Goal: Information Seeking & Learning: Check status

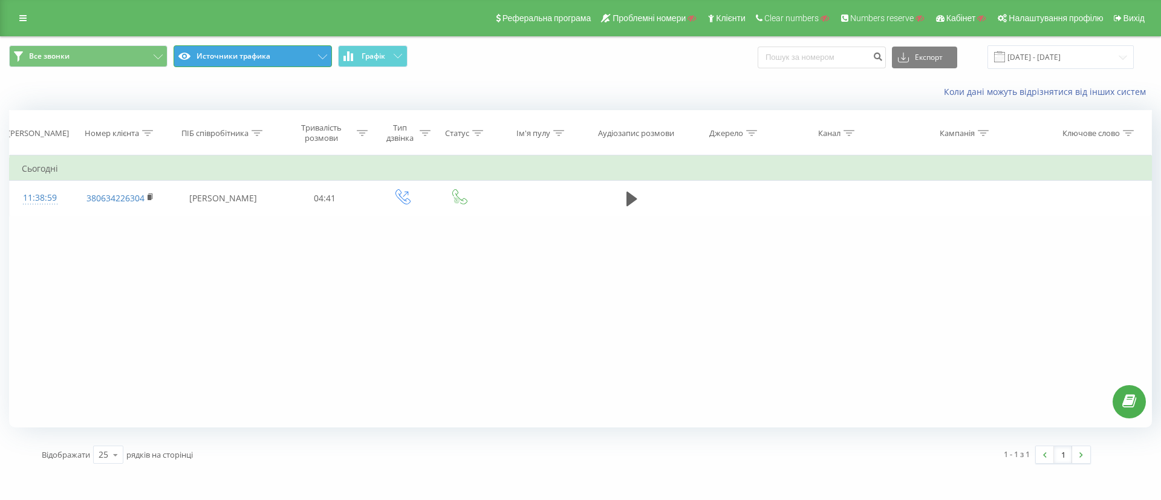
click at [296, 61] on button "Источники трафика" at bounding box center [253, 56] width 158 height 22
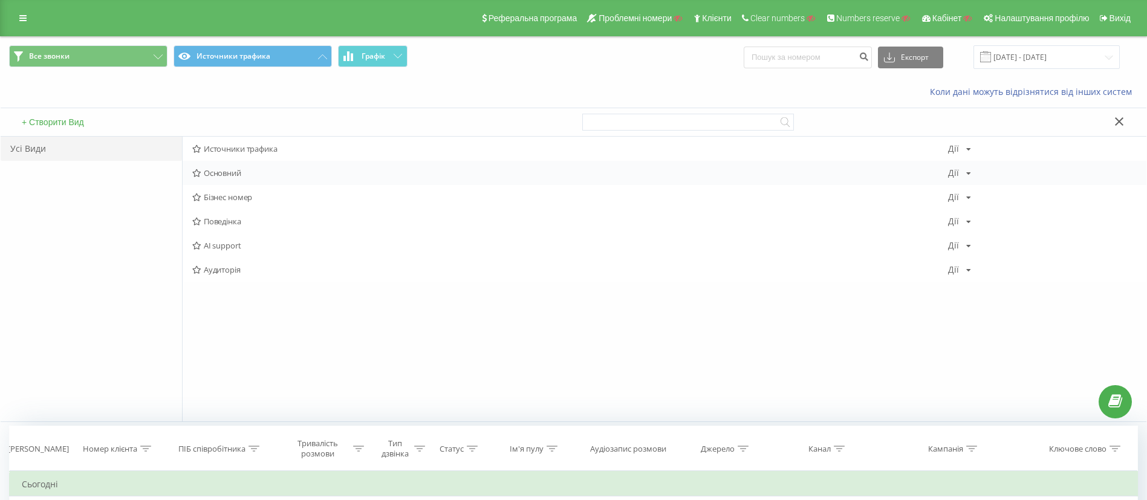
click at [256, 181] on div "Основний Дії Редагувати Копіювати Видалити За замовчуванням Поділитися" at bounding box center [665, 173] width 964 height 24
click at [253, 177] on span "Основний" at bounding box center [570, 173] width 756 height 8
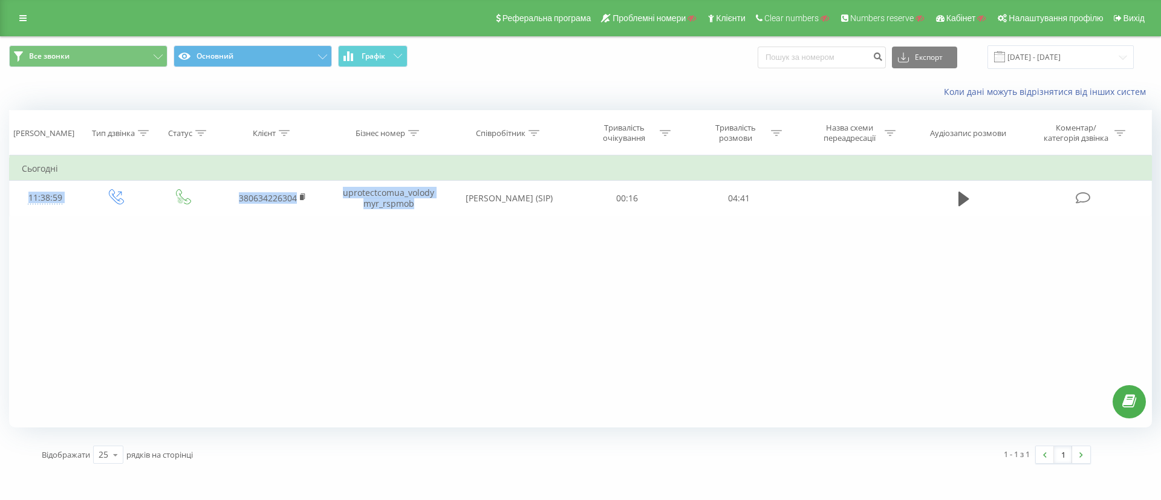
drag, startPoint x: 418, startPoint y: 202, endPoint x: 353, endPoint y: 179, distance: 69.2
click at [353, 179] on tbody "Сьогодні 11:38:59 380634226304 uprotectcomua_volodymyr_rspmob Володимир Ревебці…" at bounding box center [581, 186] width 1143 height 59
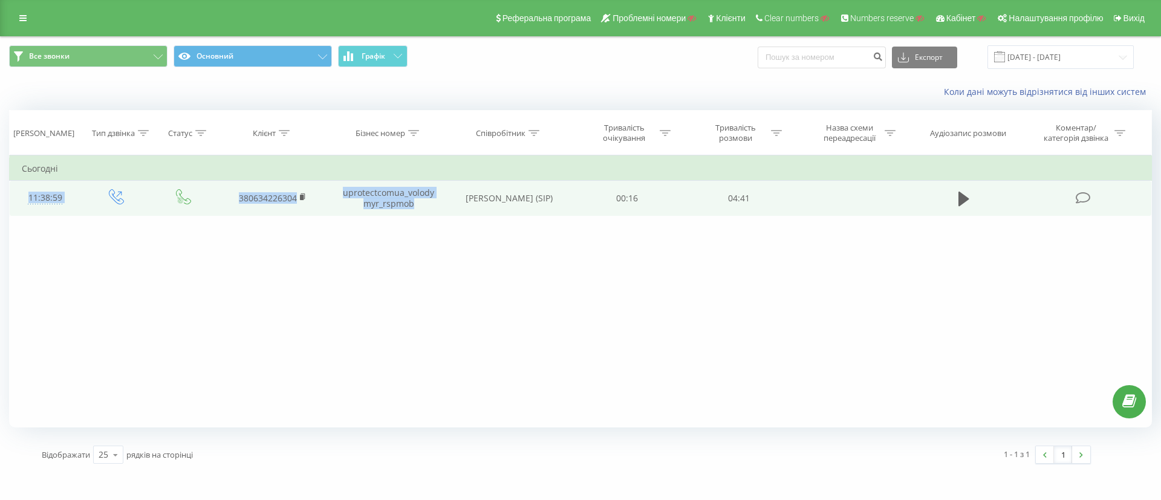
click at [362, 189] on td "uprotectcomua_volodymyr_rspmob" at bounding box center [389, 198] width 116 height 35
click at [389, 203] on td "uprotectcomua_volodymyr_rspmob" at bounding box center [389, 198] width 116 height 35
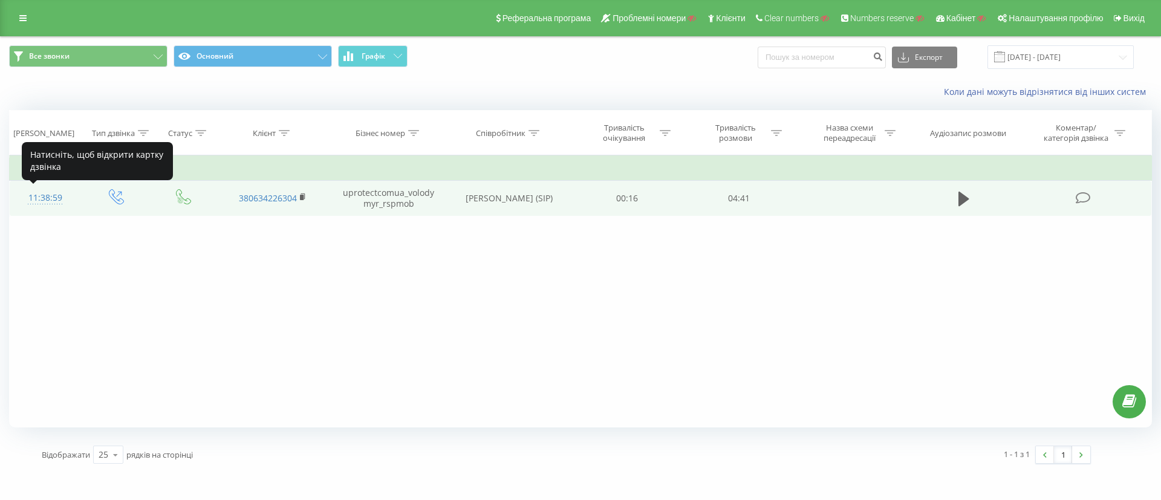
click at [68, 210] on div "11:38:59" at bounding box center [45, 198] width 47 height 24
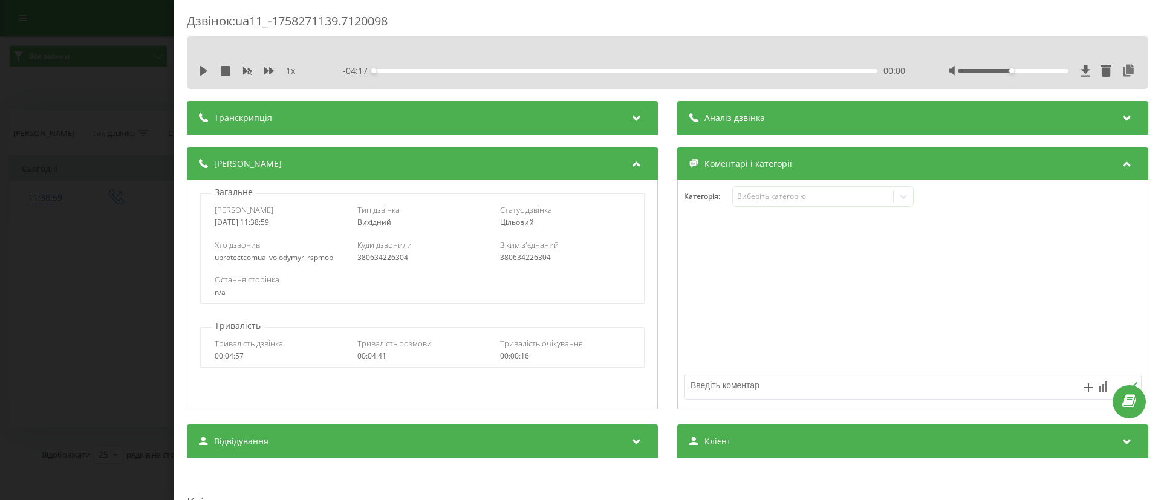
click at [281, 262] on div "uprotectcomua_volodymyr_rspmob" at bounding box center [280, 257] width 130 height 8
click at [280, 262] on div "uprotectcomua_volodymyr_rspmob" at bounding box center [280, 257] width 130 height 8
click at [365, 261] on div "380634226304" at bounding box center [422, 257] width 130 height 8
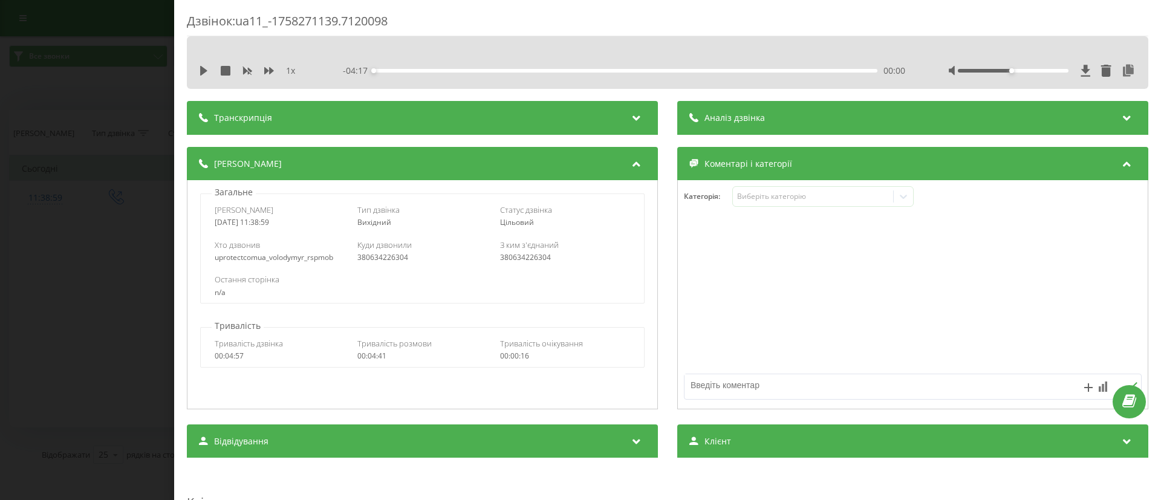
click at [361, 271] on div "Остання сторінка n/a" at bounding box center [422, 285] width 443 height 35
click at [504, 262] on div "Хто дзвонив uprotectcomua_volodymyr_rspmob Куди дзвонили 380634226304 З ким з'є…" at bounding box center [422, 250] width 443 height 35
click at [98, 298] on div "Дзвінок : ua11_-1758271139.7120098 1 x - 04:17 00:00 00:00 Транскрипція Для AI-…" at bounding box center [580, 250] width 1161 height 500
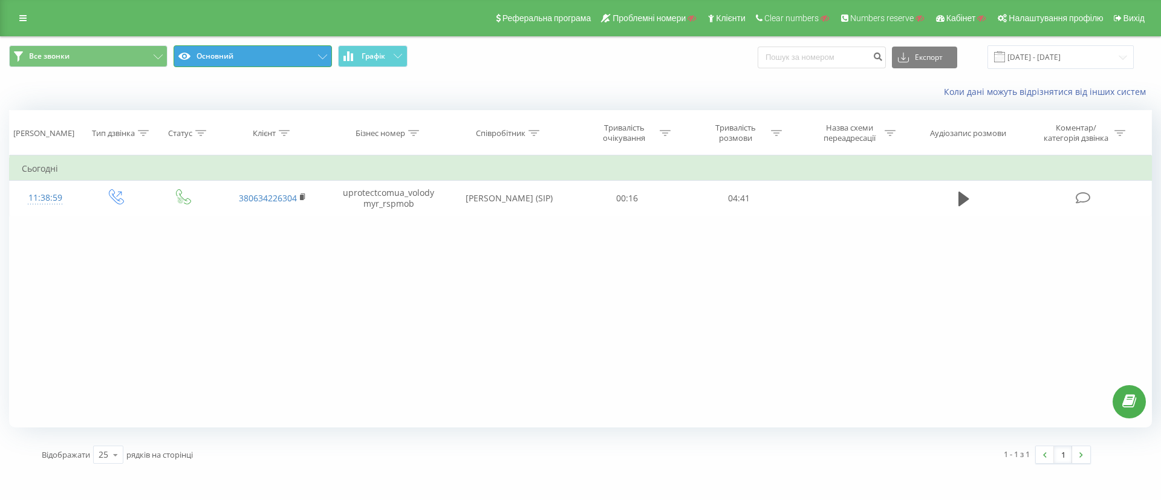
click at [267, 59] on button "Основний" at bounding box center [253, 56] width 158 height 22
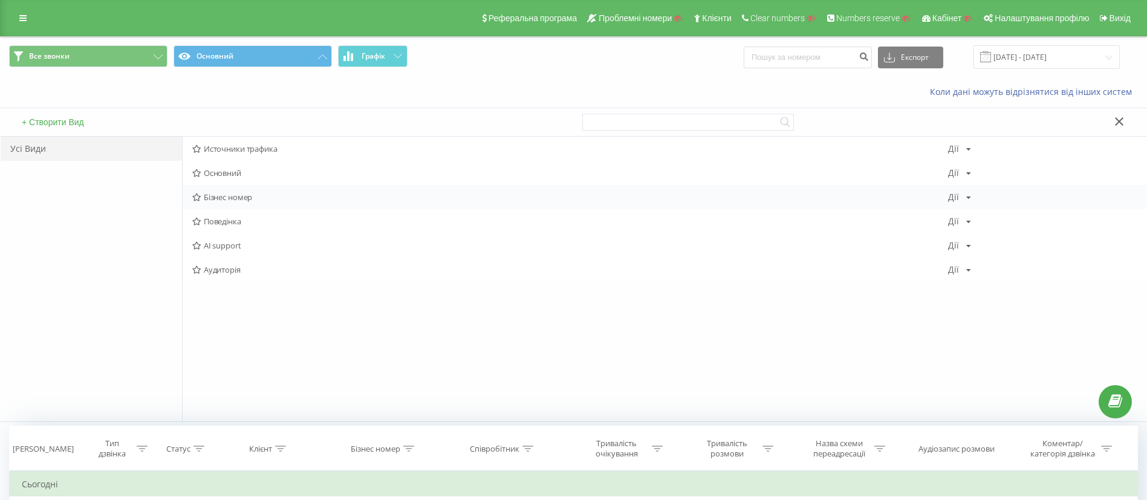
click at [250, 201] on span "Бізнес номер" at bounding box center [570, 197] width 756 height 8
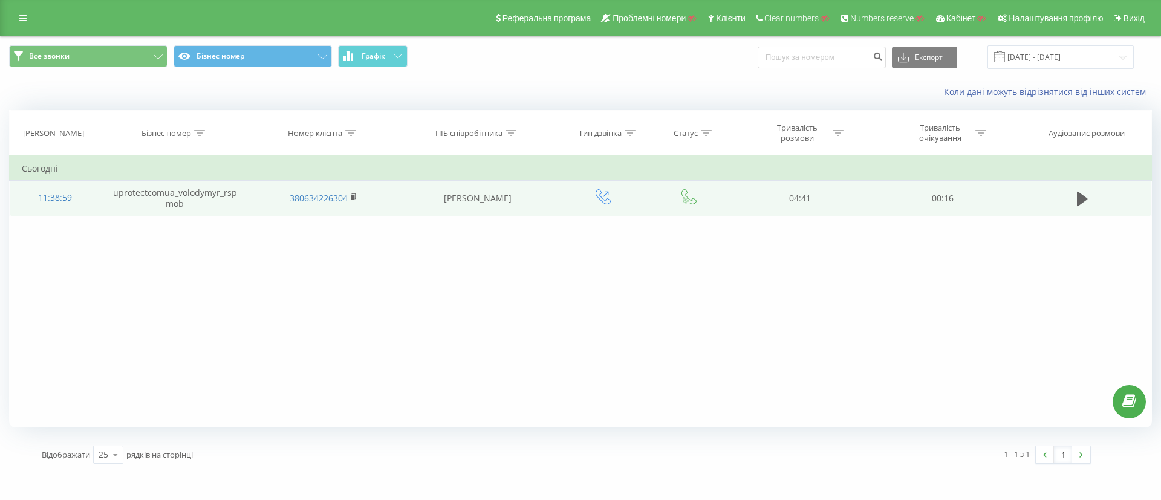
click at [505, 201] on td "Володимир Ревебців" at bounding box center [478, 198] width 160 height 35
click at [224, 198] on td "uprotectcomua_volodymyr_rspmob" at bounding box center [175, 198] width 149 height 35
click at [212, 205] on td "uprotectcomua_volodymyr_rspmob" at bounding box center [175, 198] width 149 height 35
click at [177, 207] on td "uprotectcomua_volodymyr_rspmob" at bounding box center [175, 198] width 149 height 35
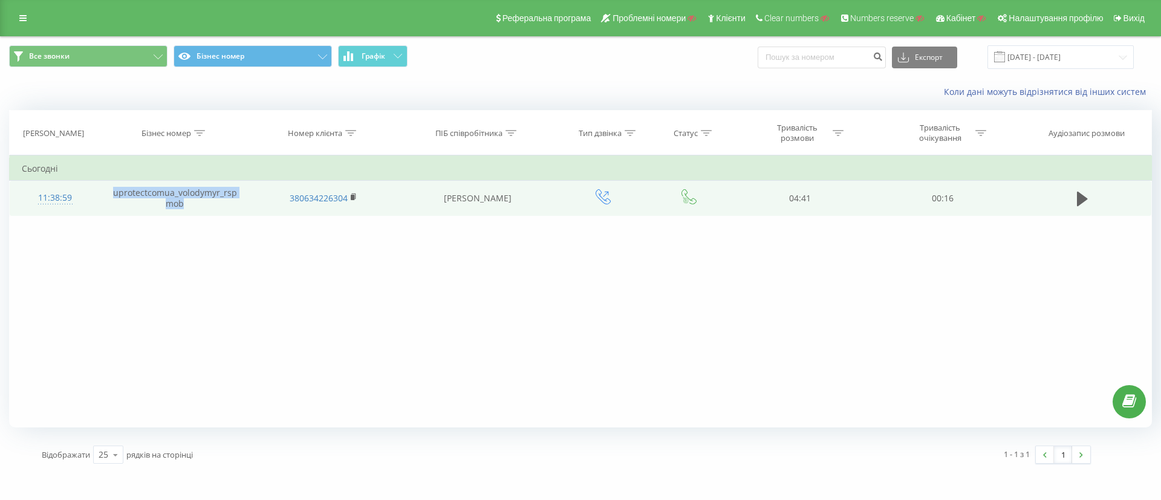
click at [177, 207] on td "uprotectcomua_volodymyr_rspmob" at bounding box center [175, 198] width 149 height 35
click at [175, 206] on td "uprotectcomua_volodymyr_rspmob" at bounding box center [175, 198] width 149 height 35
click at [177, 207] on td "uprotectcomua_volodymyr_rspmob" at bounding box center [175, 198] width 149 height 35
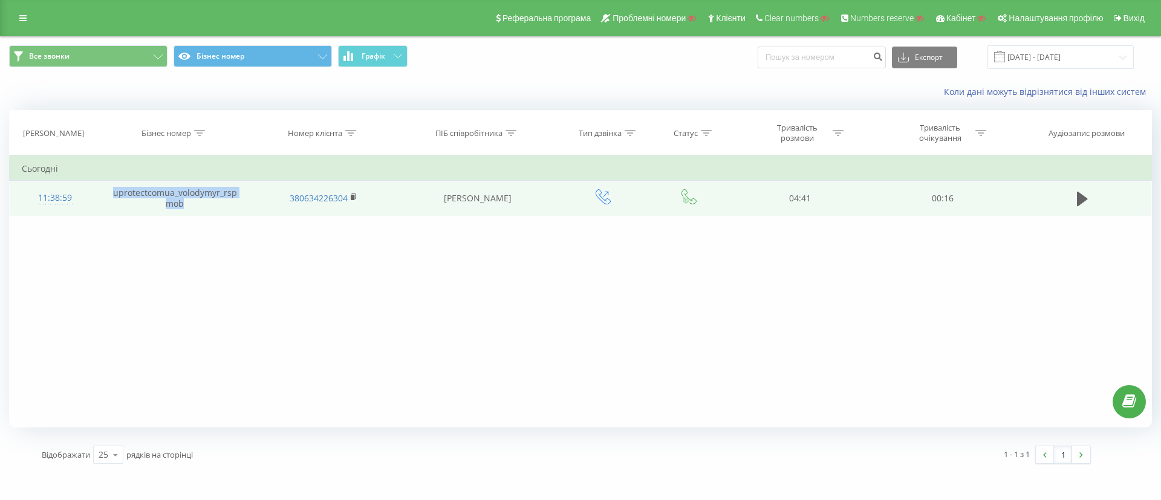
click at [177, 207] on td "uprotectcomua_volodymyr_rspmob" at bounding box center [175, 198] width 149 height 35
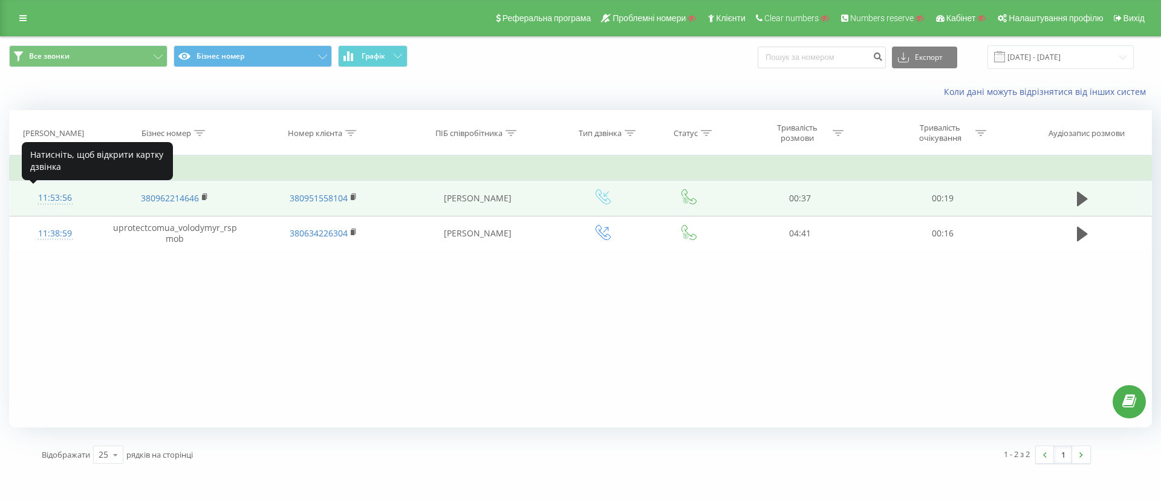
click at [79, 205] on div "11:53:56" at bounding box center [55, 198] width 67 height 24
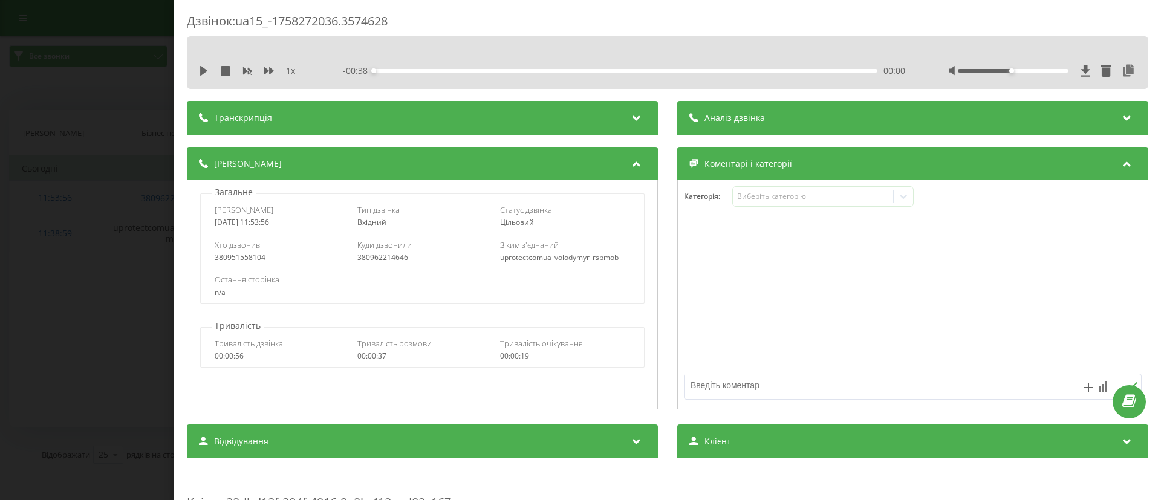
click at [146, 277] on div "Дзвінок : ua15_-1758272036.3574628 1 x - 00:38 00:00 00:00 Транскрипція Для AI-…" at bounding box center [580, 250] width 1161 height 500
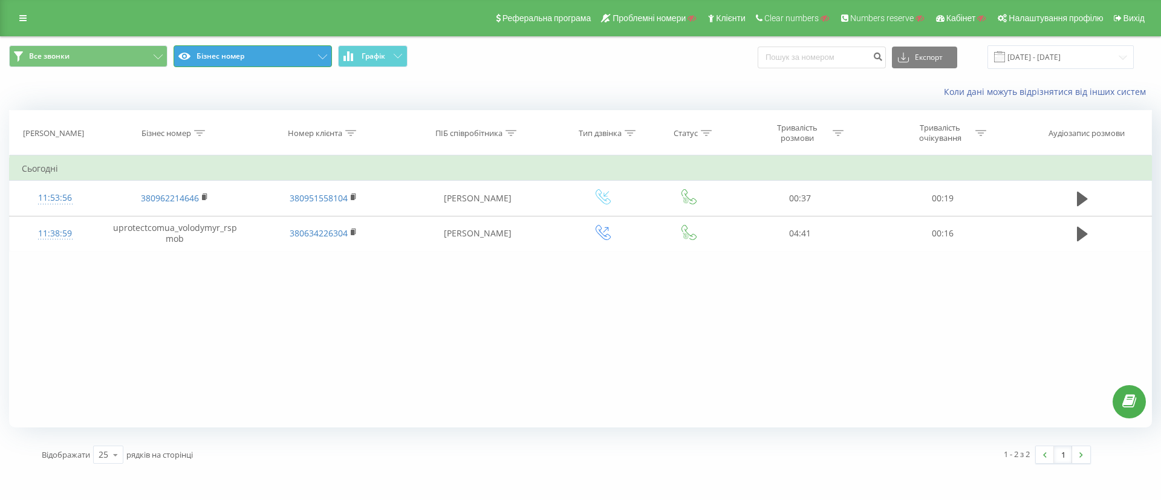
click at [266, 56] on button "Бізнес номер" at bounding box center [253, 56] width 158 height 22
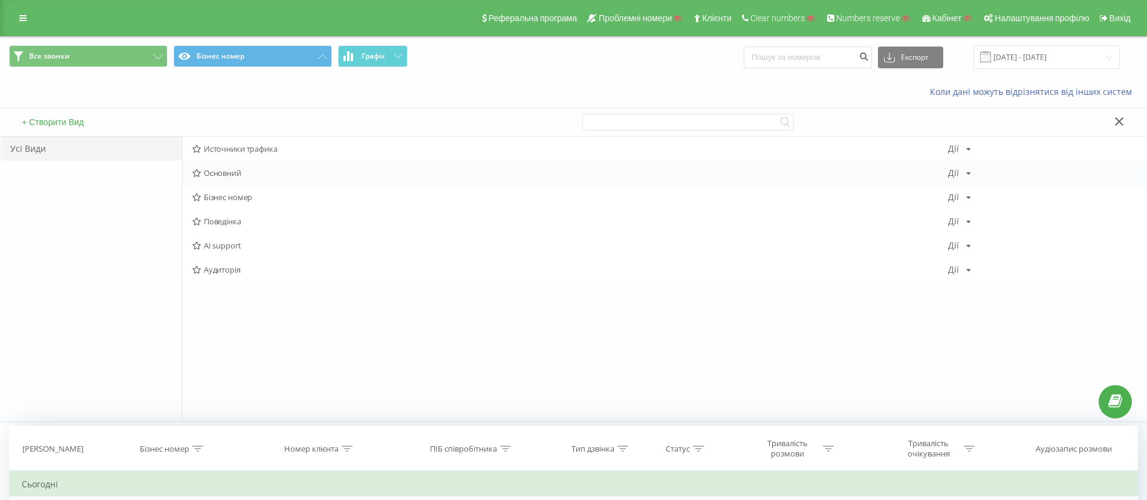
click at [249, 178] on div "Основний Дії Редагувати Копіювати Видалити За замовчуванням Поділитися" at bounding box center [665, 173] width 964 height 24
click at [218, 175] on span "Основний" at bounding box center [570, 173] width 756 height 8
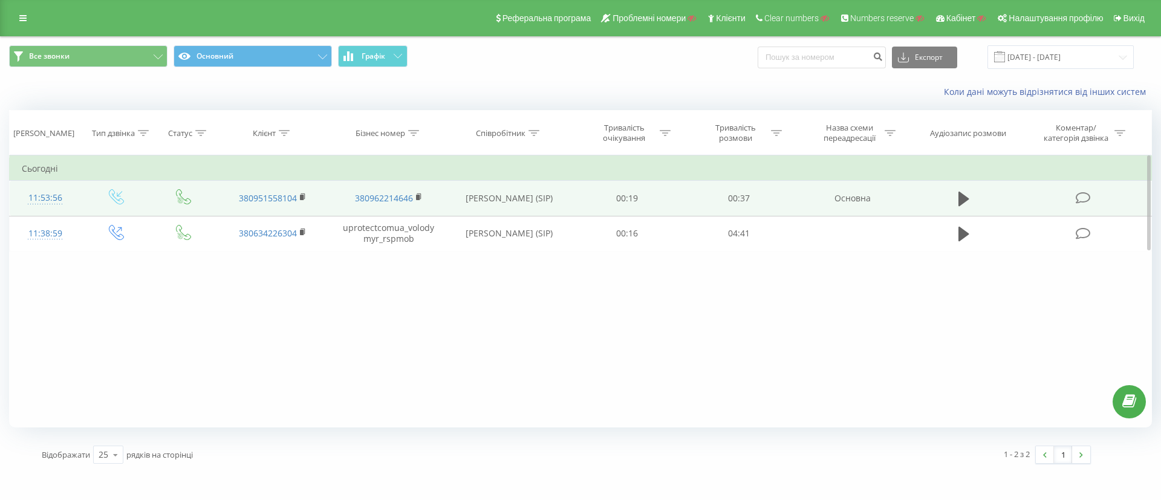
click at [85, 207] on td at bounding box center [116, 198] width 71 height 35
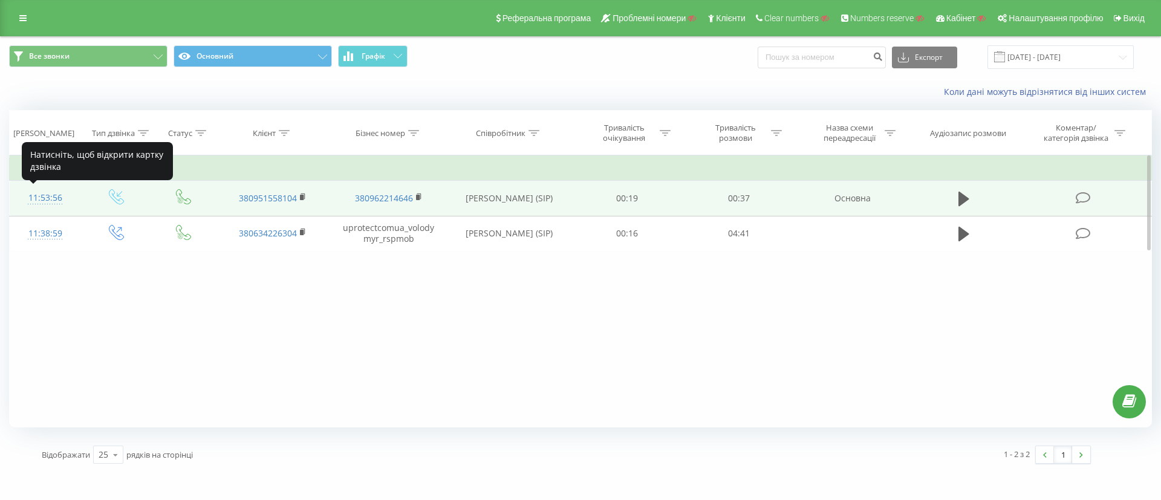
click at [59, 206] on div "11:53:56" at bounding box center [45, 198] width 47 height 24
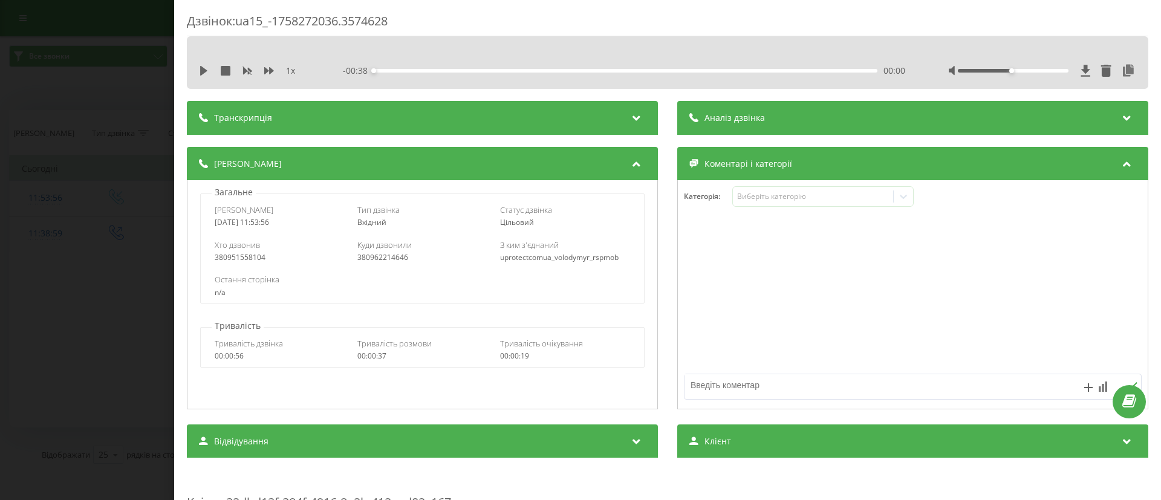
click at [562, 257] on div "uprotectcomua_volodymyr_rspmob" at bounding box center [565, 257] width 130 height 8
click at [561, 258] on div "uprotectcomua_volodymyr_rspmob" at bounding box center [565, 257] width 130 height 8
click at [88, 267] on div "Дзвінок : ua15_-1758272036.3574628 1 x - 00:38 00:00 00:00 Транскрипція Для AI-…" at bounding box center [580, 250] width 1161 height 500
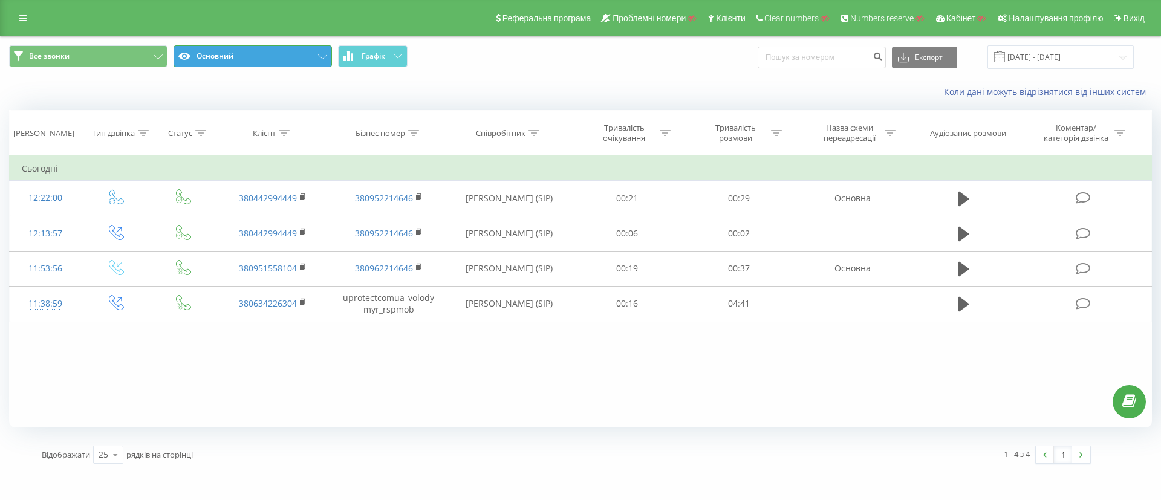
click at [273, 62] on button "Основний" at bounding box center [253, 56] width 158 height 22
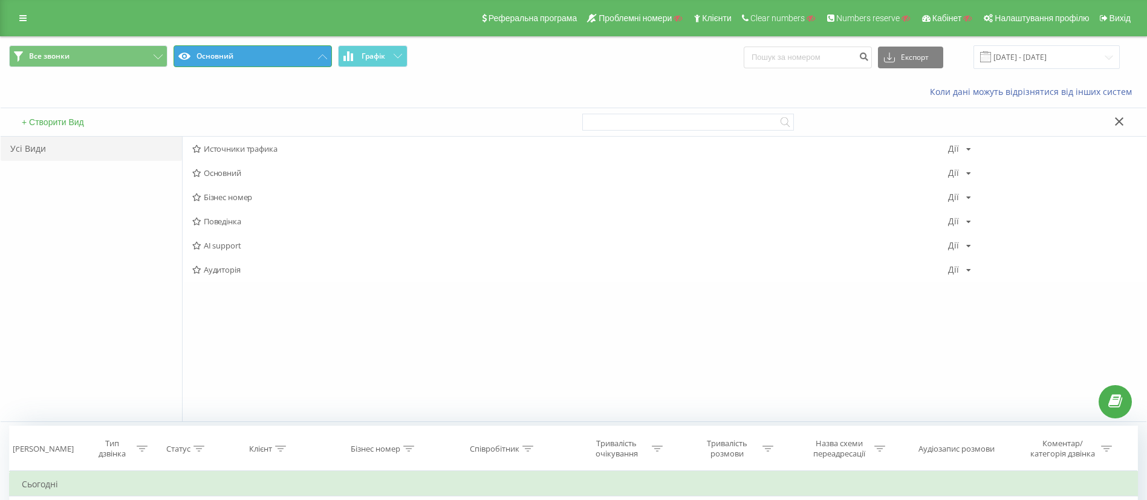
click at [273, 62] on button "Основний" at bounding box center [253, 56] width 158 height 22
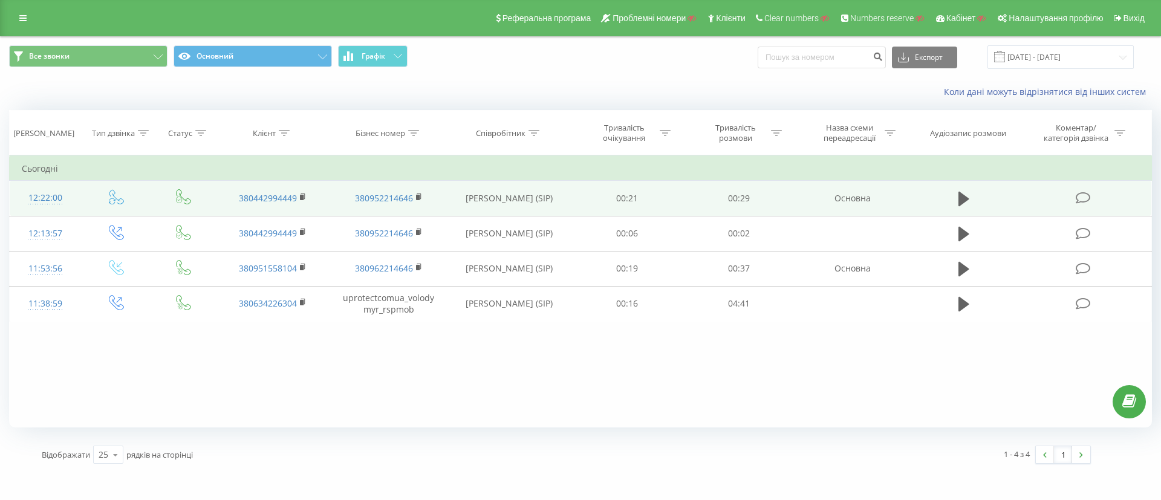
click at [112, 197] on icon at bounding box center [116, 196] width 15 height 15
click at [114, 200] on icon at bounding box center [116, 196] width 15 height 15
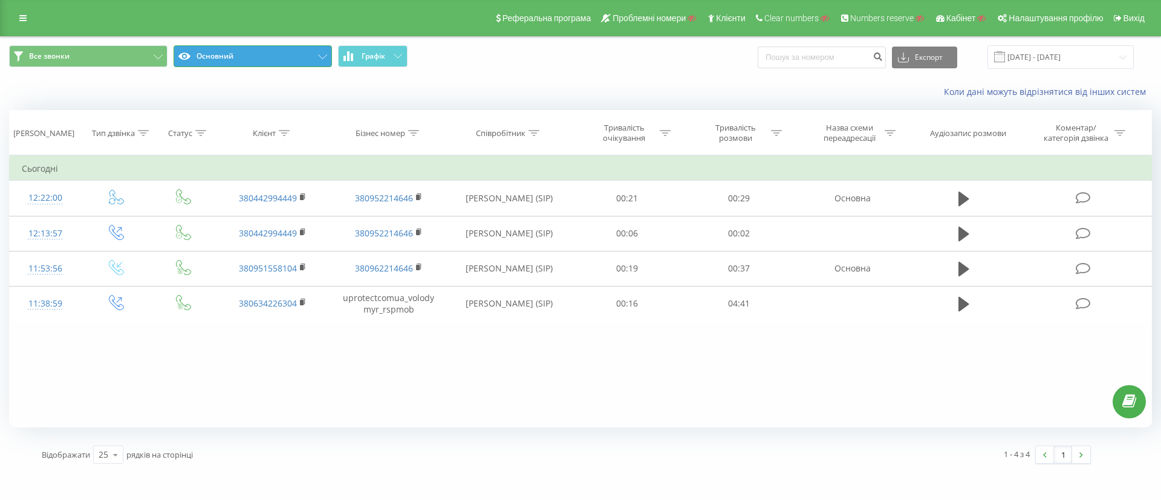
click at [301, 56] on button "Основний" at bounding box center [253, 56] width 158 height 22
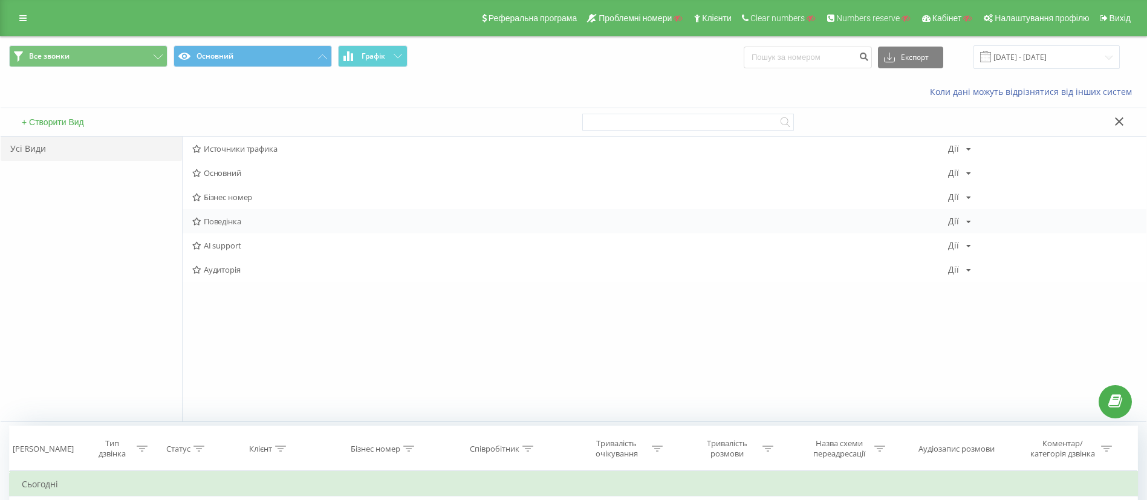
click at [247, 217] on span "Поведінка" at bounding box center [570, 221] width 756 height 8
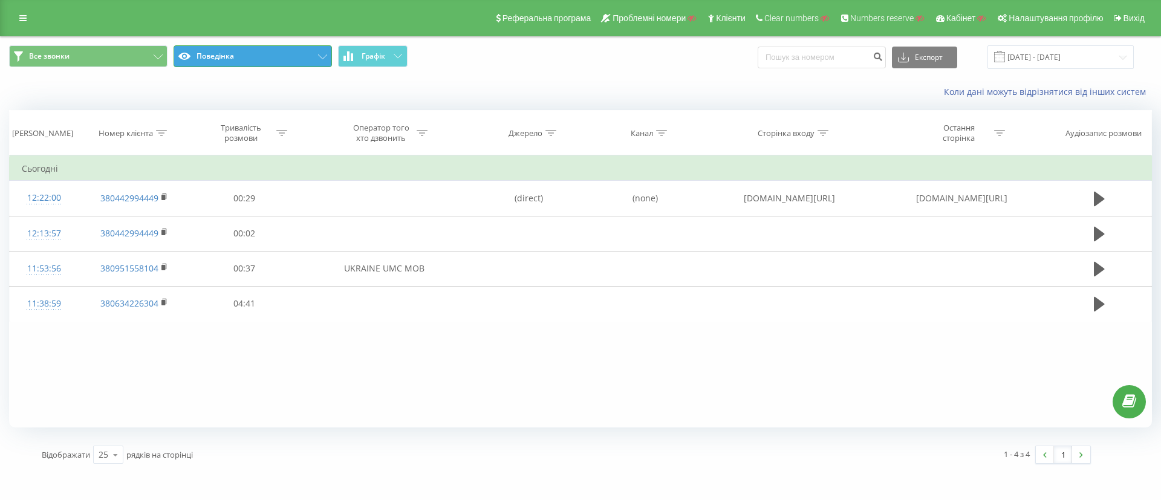
click at [296, 60] on button "Поведінка" at bounding box center [253, 56] width 158 height 22
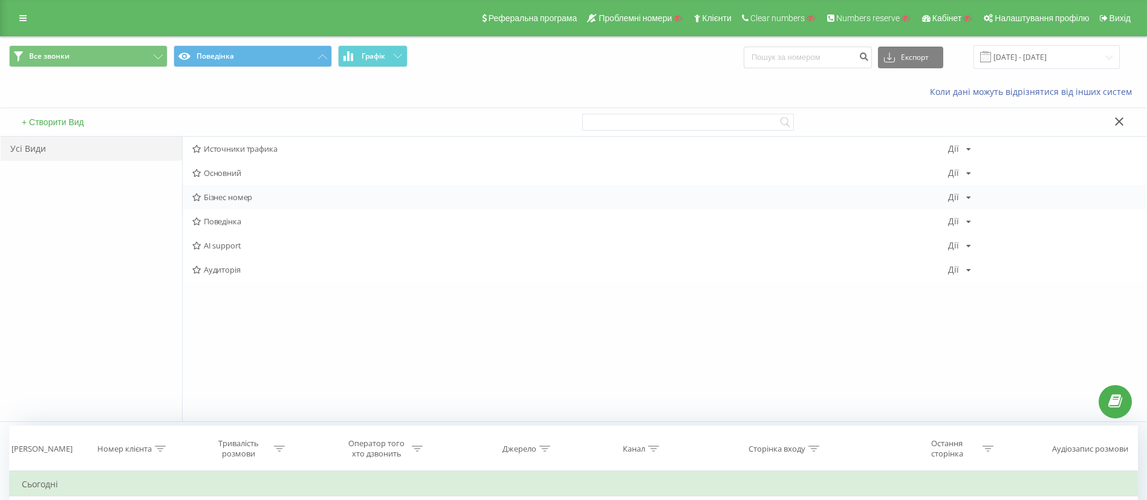
click at [235, 197] on span "Бізнес номер" at bounding box center [570, 197] width 756 height 8
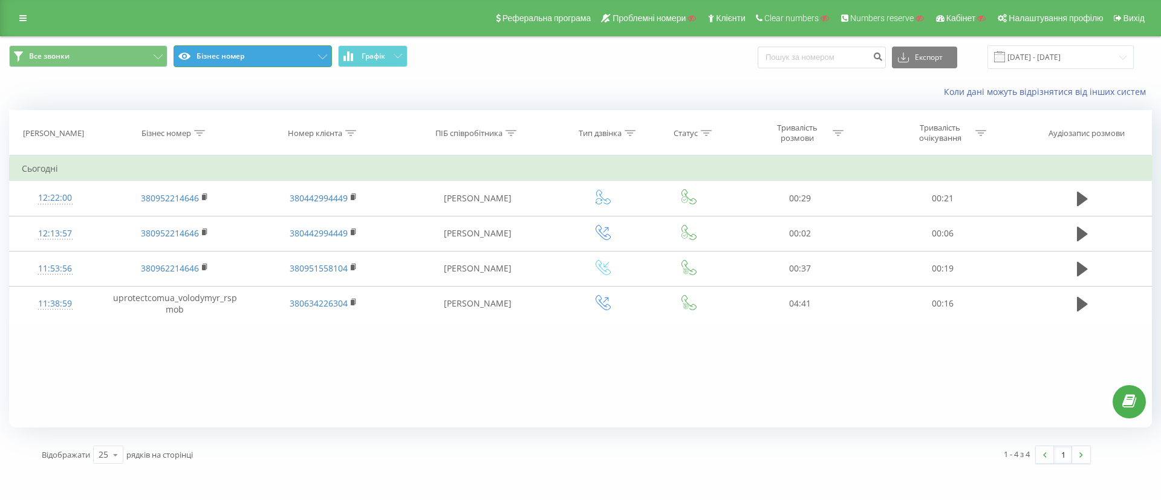
click at [281, 46] on button "Бізнес номер" at bounding box center [253, 56] width 158 height 22
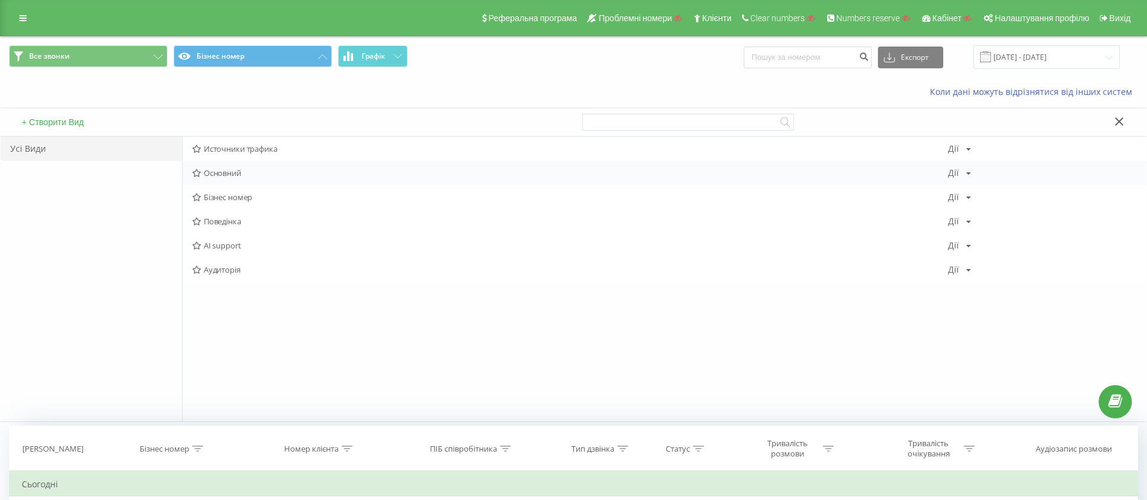
click at [255, 180] on div "Основний Дії Редагувати Копіювати Видалити За замовчуванням Поділитися" at bounding box center [665, 173] width 964 height 24
click at [240, 170] on span "Основний" at bounding box center [570, 173] width 756 height 8
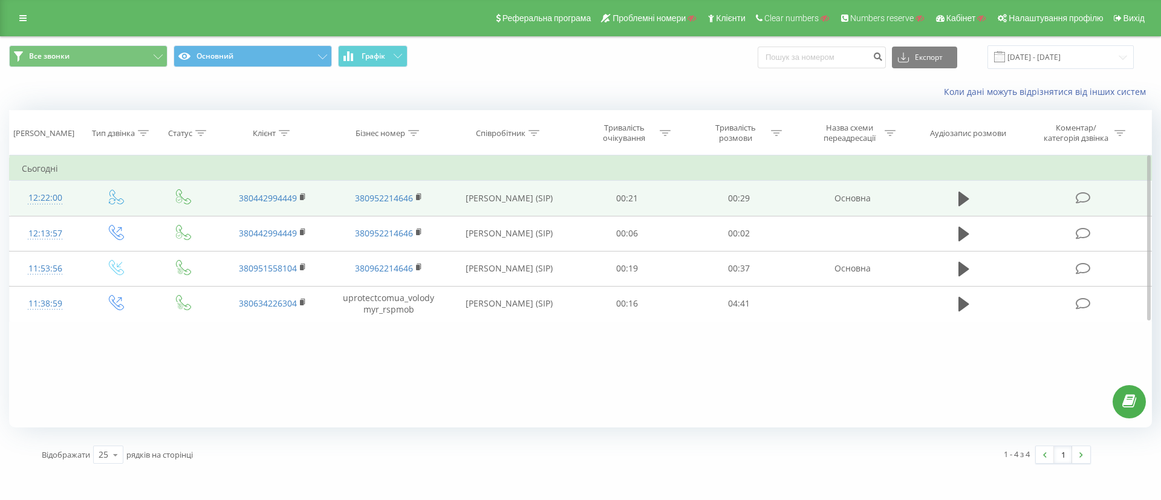
click at [114, 203] on icon at bounding box center [112, 203] width 6 height 3
